Goal: Information Seeking & Learning: Compare options

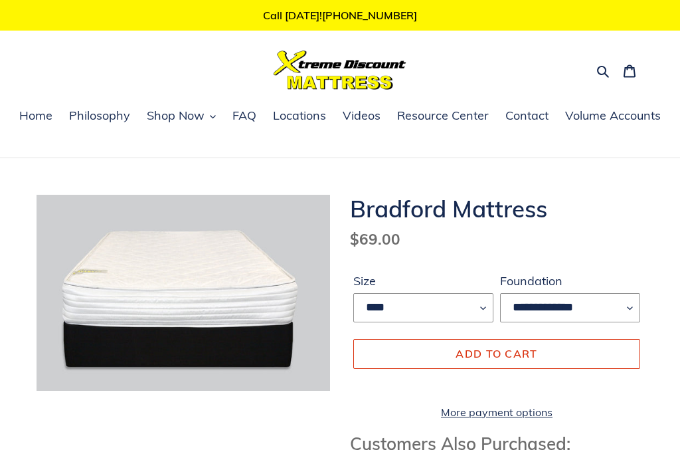
scroll to position [-17, 0]
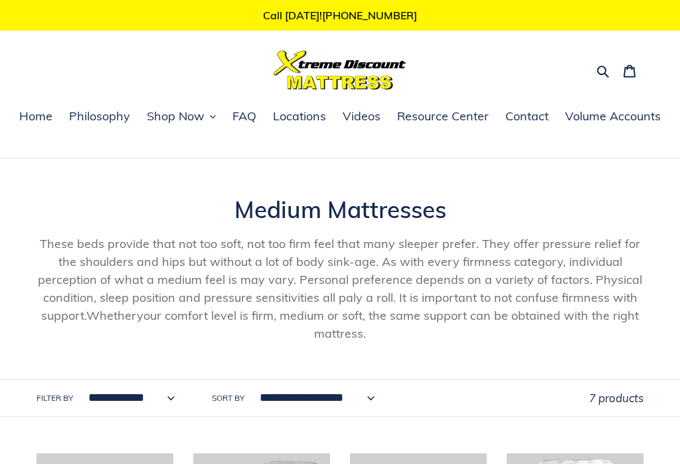
scroll to position [358, 0]
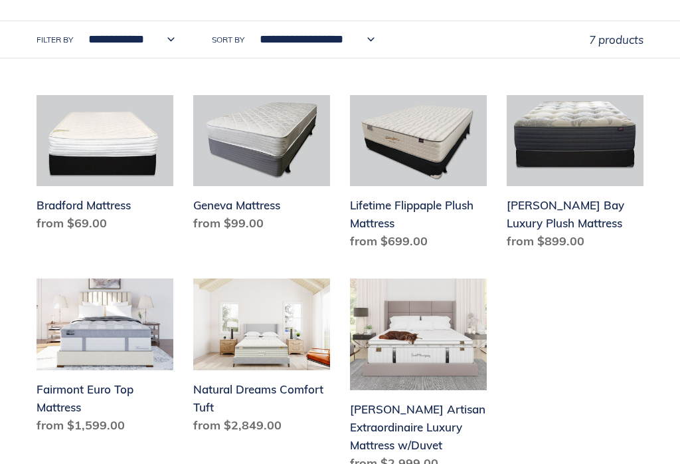
click at [248, 174] on link "Geneva Mattress" at bounding box center [261, 166] width 137 height 142
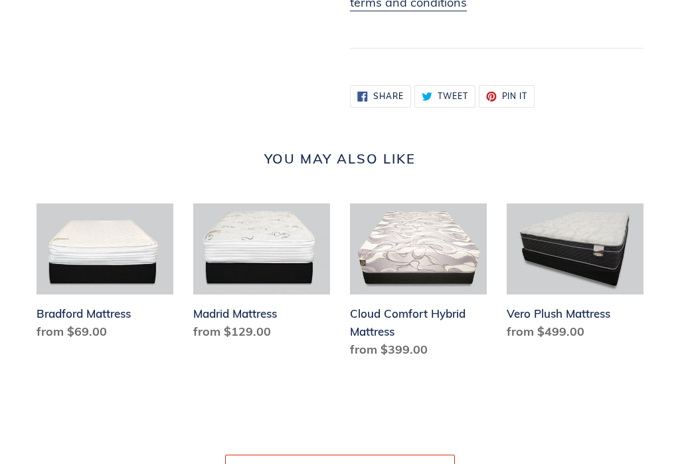
scroll to position [1673, 0]
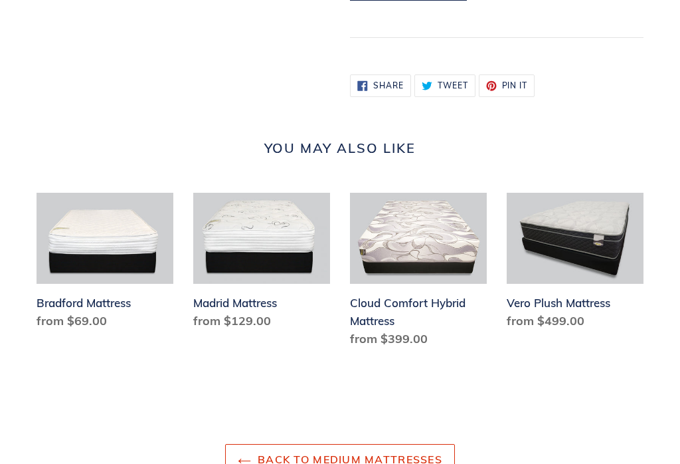
click at [230, 236] on link "Madrid Mattress" at bounding box center [261, 264] width 137 height 142
